Goal: Use online tool/utility: Utilize a website feature to perform a specific function

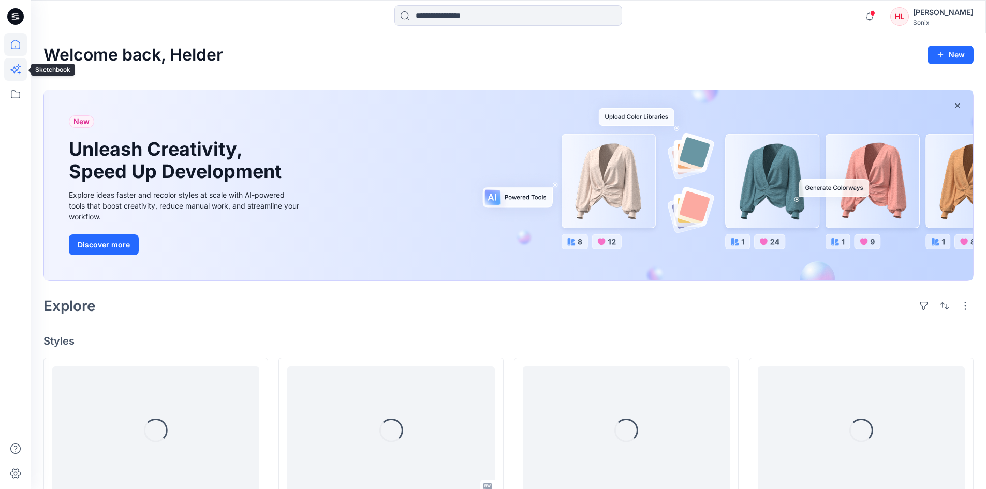
click at [21, 70] on icon at bounding box center [15, 69] width 23 height 23
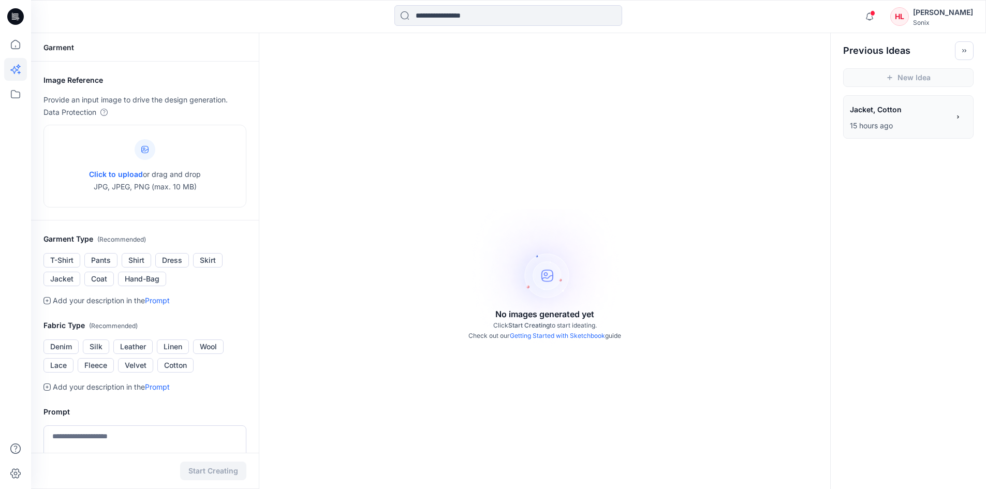
click at [888, 46] on h2 "Previous Ideas" at bounding box center [876, 51] width 67 height 12
click at [966, 48] on icon "Toggle idea bar" at bounding box center [963, 50] width 7 height 7
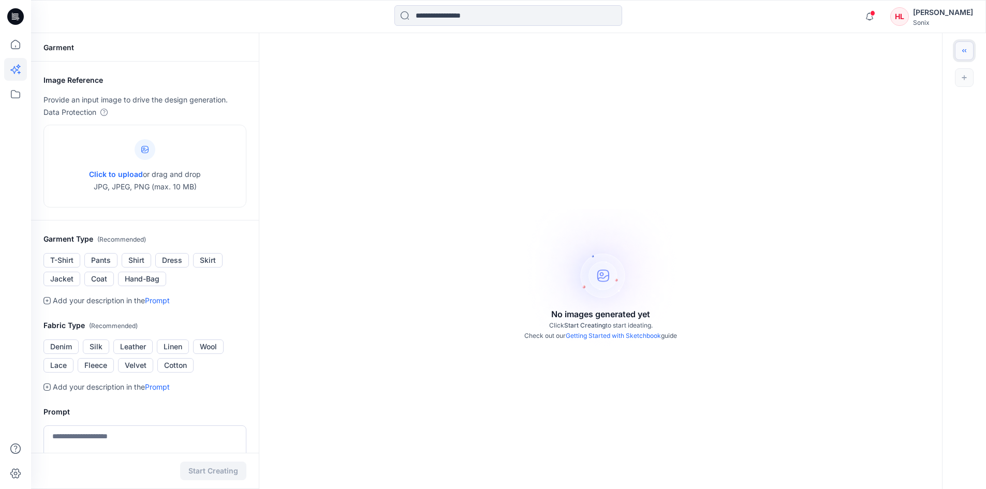
click at [966, 48] on icon "Toggle idea bar" at bounding box center [963, 50] width 7 height 7
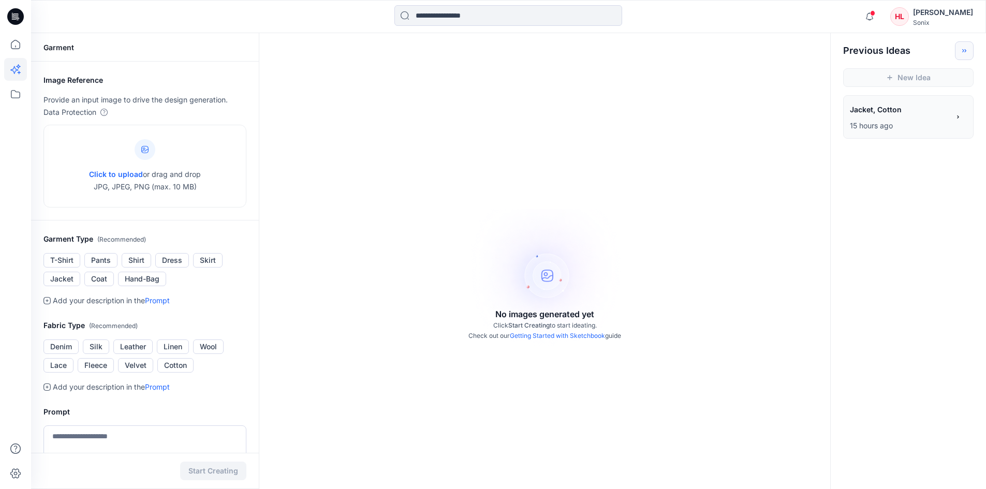
click at [922, 121] on p "15 hours ago" at bounding box center [899, 126] width 99 height 12
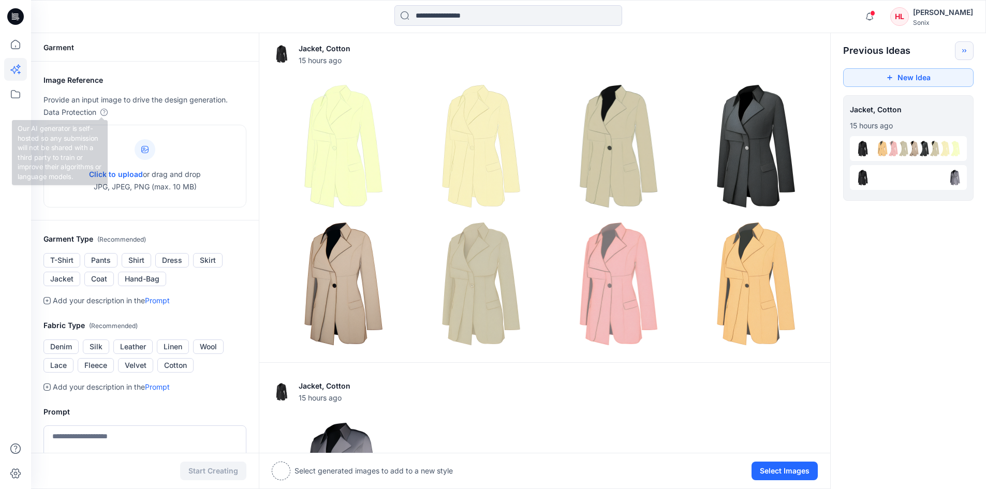
click at [102, 93] on div "Image Reference Provide an input image to drive the design generation. Data Pro…" at bounding box center [144, 96] width 203 height 45
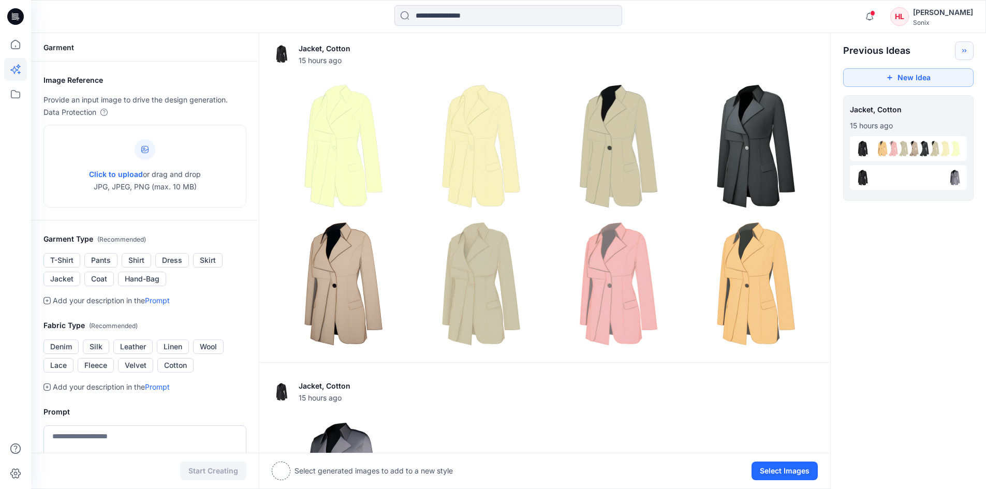
click at [73, 45] on div "Garment" at bounding box center [145, 47] width 228 height 28
click at [101, 274] on button "Coat" at bounding box center [98, 279] width 29 height 14
click at [174, 263] on button "Dress" at bounding box center [172, 260] width 34 height 14
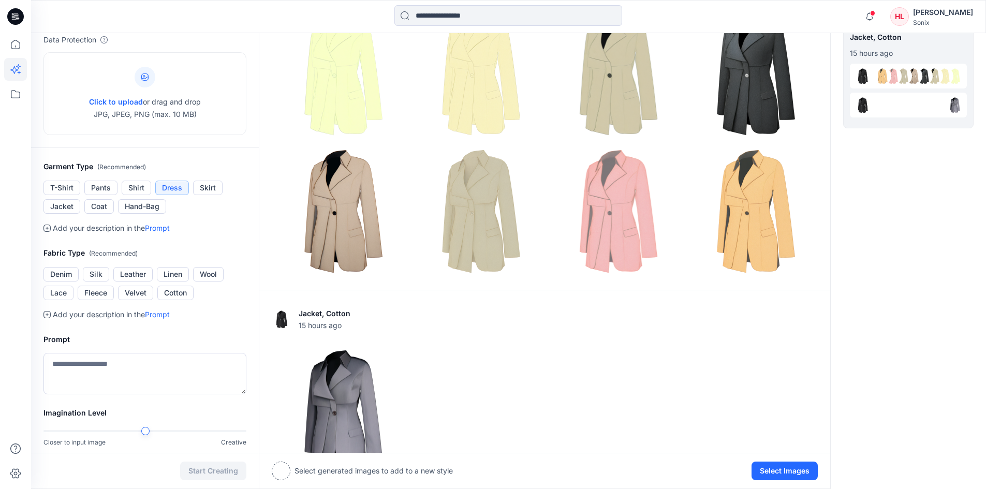
scroll to position [173, 0]
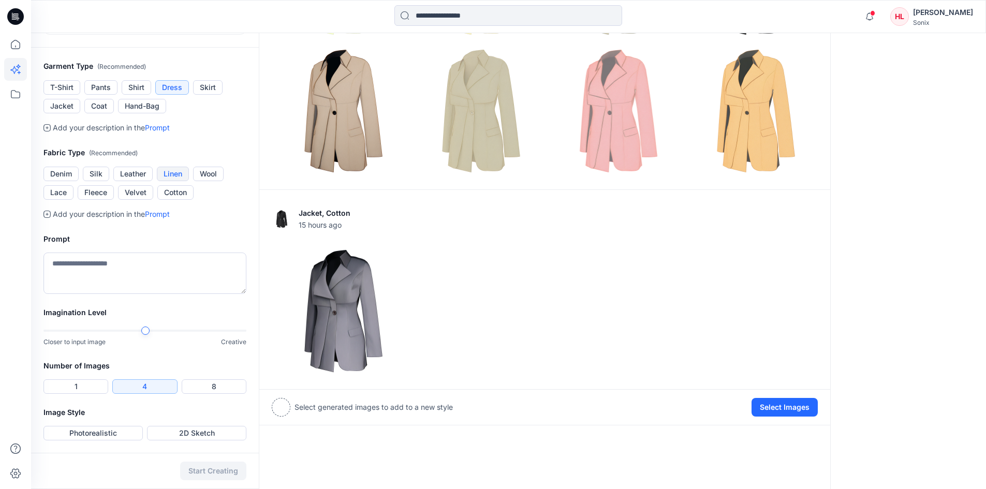
click at [189, 175] on ul "Denim Silk Leather Linen Wool Lace Fleece Velvet Cotton" at bounding box center [144, 183] width 203 height 33
click at [213, 391] on button "8" at bounding box center [214, 386] width 65 height 14
click at [115, 438] on button "Photorealistic" at bounding box center [92, 433] width 99 height 14
click at [134, 257] on div "Prompt" at bounding box center [145, 263] width 228 height 86
click at [133, 264] on textarea at bounding box center [144, 273] width 203 height 41
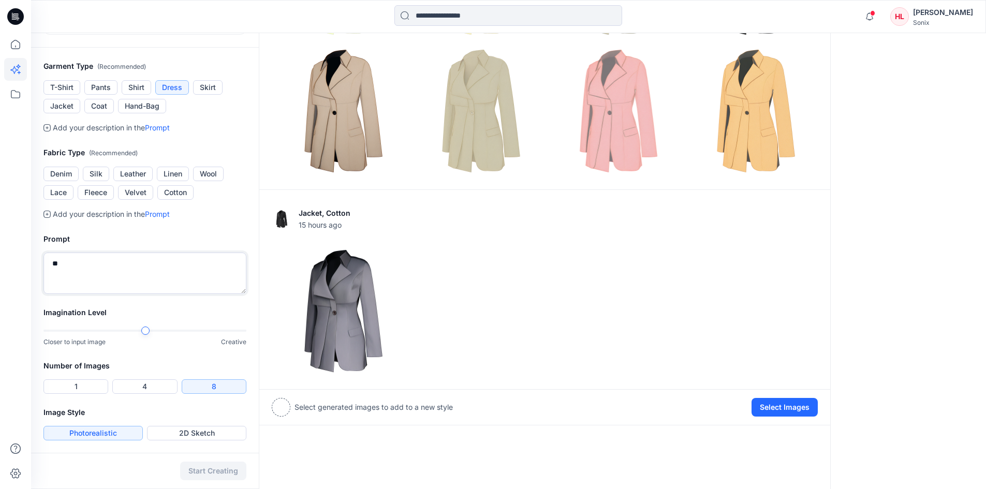
type textarea "*"
type textarea "**********"
click at [216, 472] on div "Start Creating" at bounding box center [145, 471] width 228 height 36
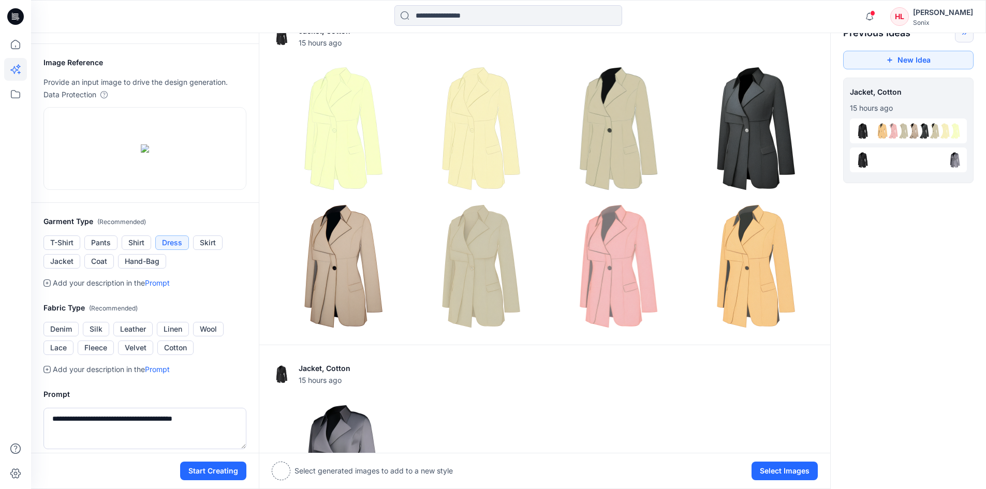
scroll to position [69, 0]
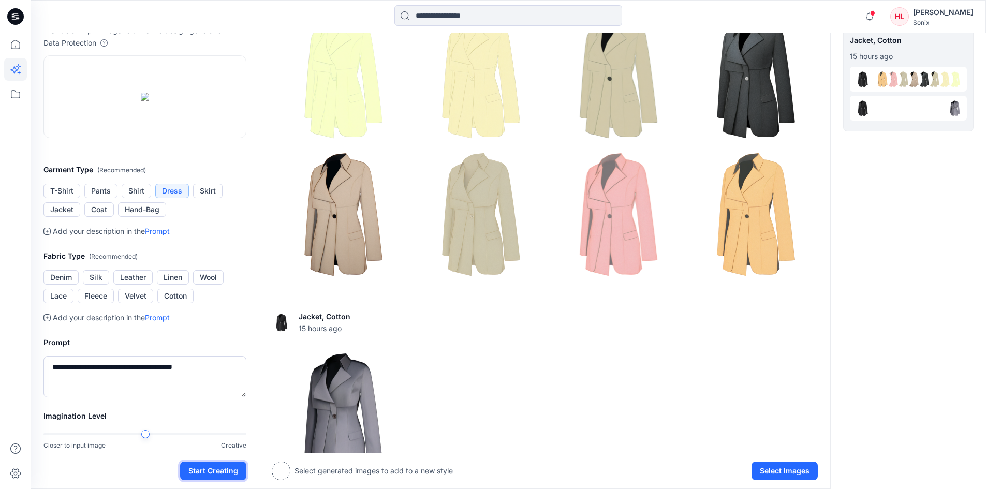
click at [216, 467] on button "Start Creating" at bounding box center [213, 471] width 66 height 19
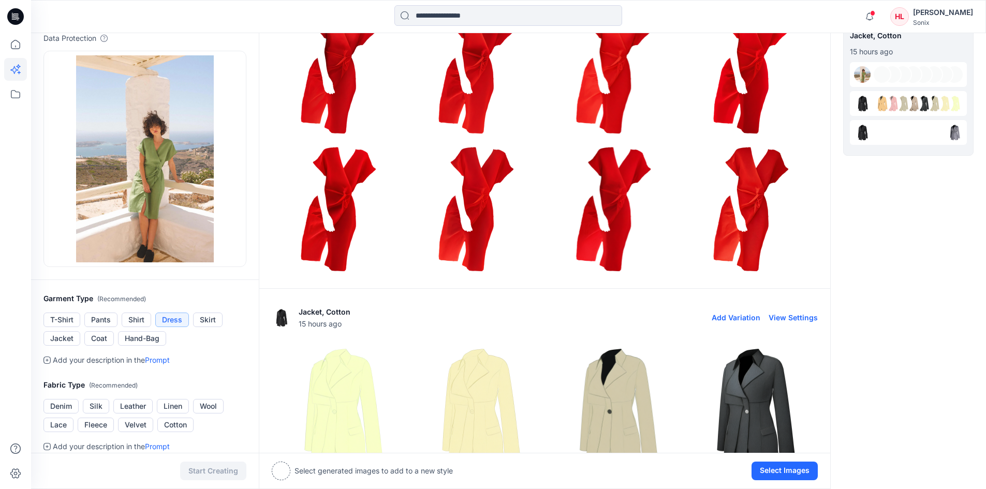
scroll to position [0, 0]
